Goal: Information Seeking & Learning: Check status

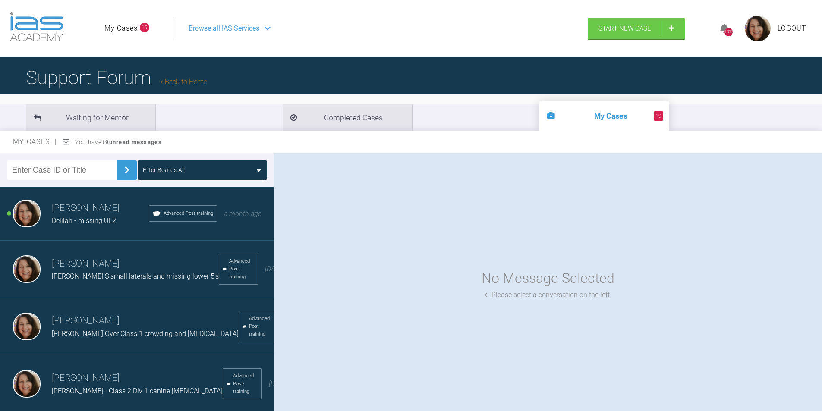
click at [64, 166] on input "text" at bounding box center [62, 170] width 110 height 19
type input "James C"
click at [120, 167] on img at bounding box center [127, 170] width 14 height 14
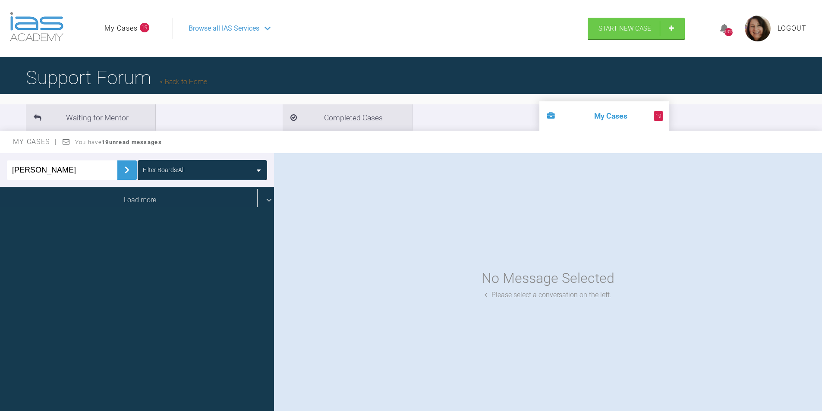
click at [119, 199] on div "Load more" at bounding box center [140, 200] width 280 height 27
click at [86, 202] on div "Load more" at bounding box center [140, 200] width 280 height 27
click at [95, 217] on span "James C- peg laterals and missing lower 5's" at bounding box center [131, 221] width 158 height 8
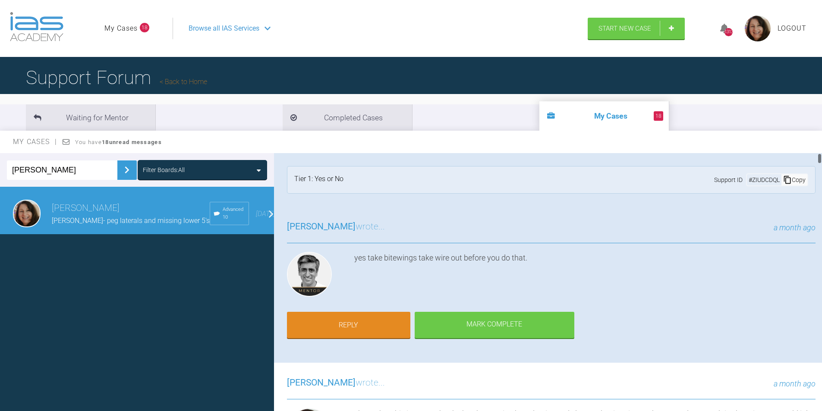
drag, startPoint x: 819, startPoint y: 157, endPoint x: 819, endPoint y: 153, distance: 4.3
click at [819, 153] on div at bounding box center [819, 158] width 3 height 11
click at [819, 157] on div at bounding box center [819, 158] width 3 height 11
